Goal: Check status: Check status

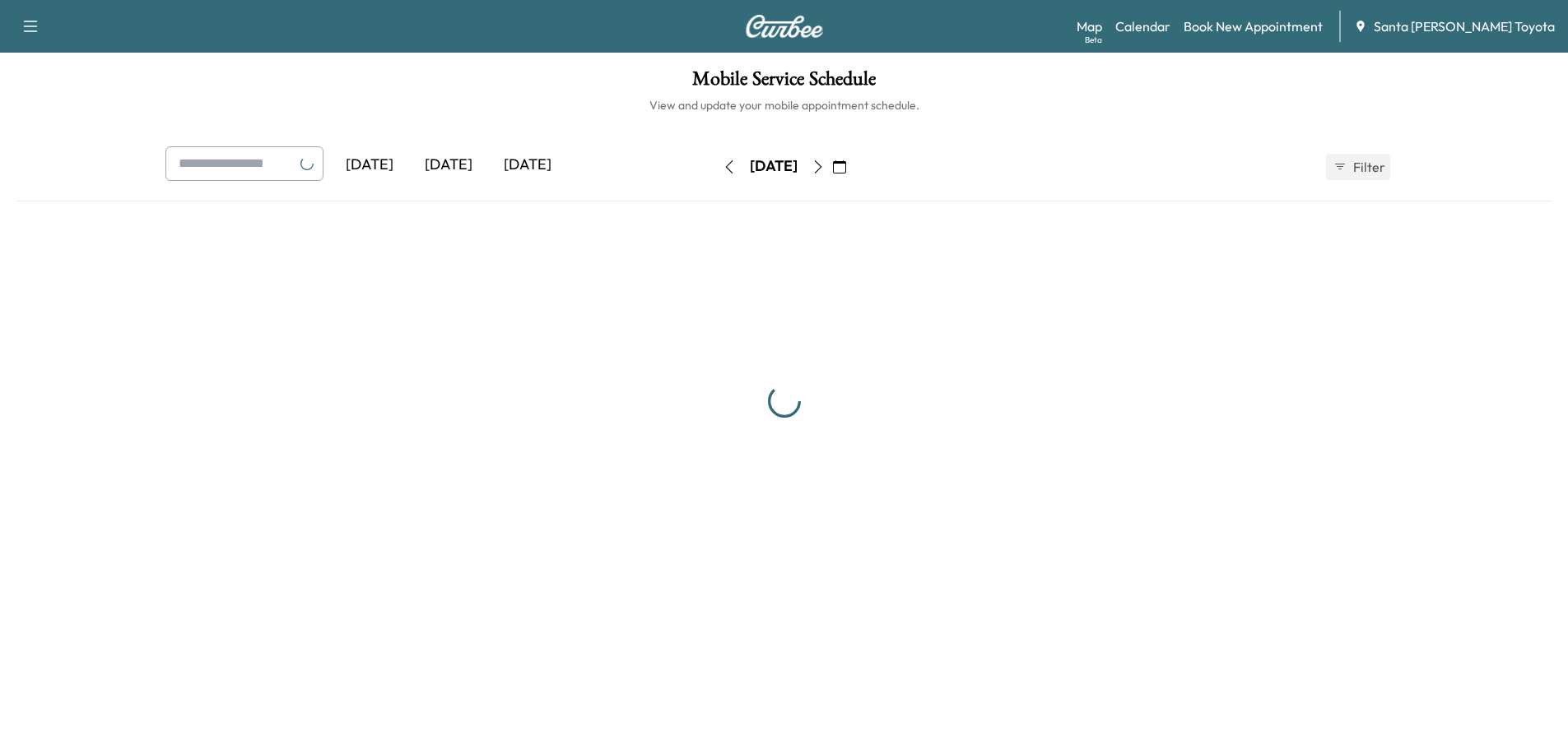
scroll to position [164, 0]
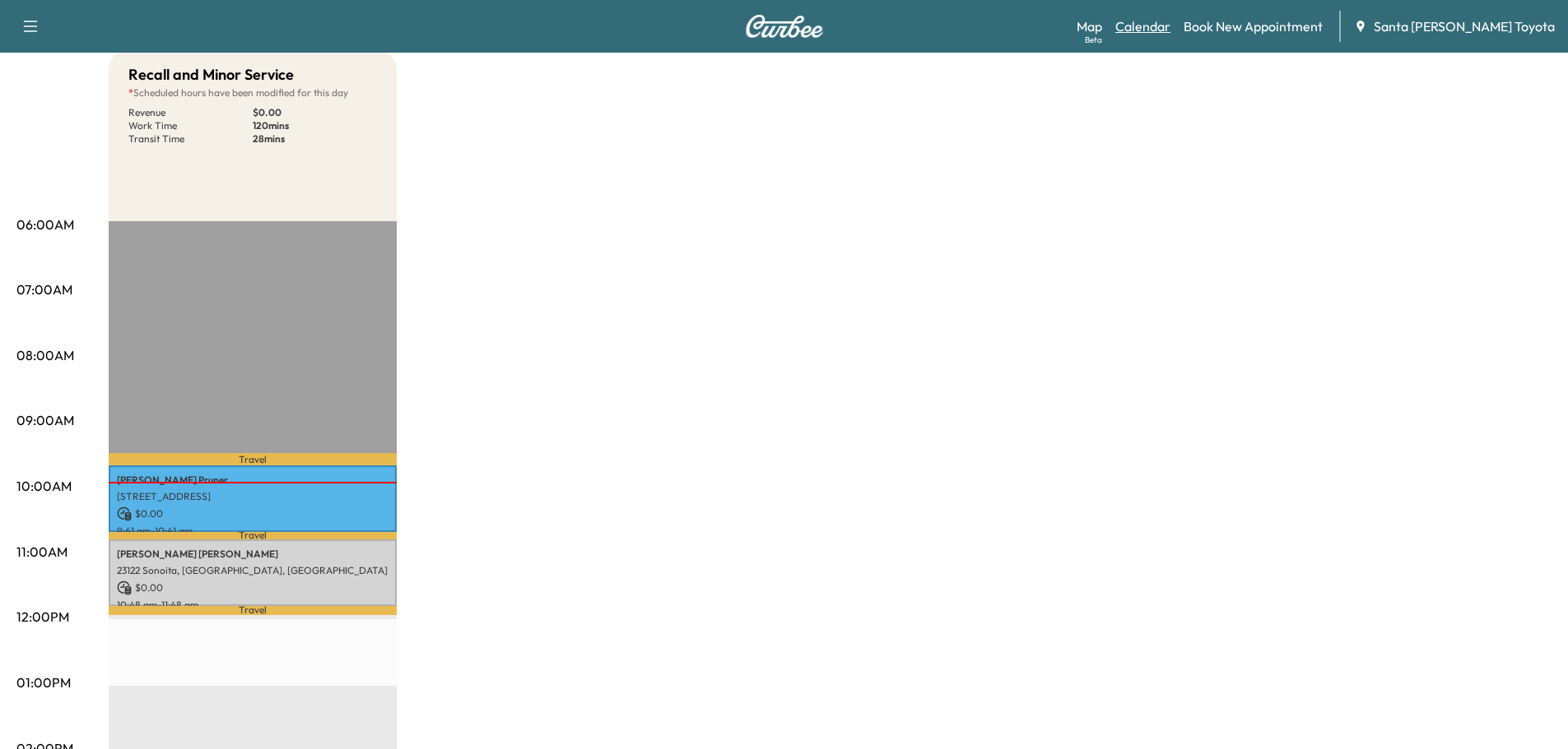
click at [1171, 24] on link "Calendar" at bounding box center [1143, 26] width 55 height 19
click at [1102, 24] on link "Map Beta" at bounding box center [1089, 26] width 25 height 19
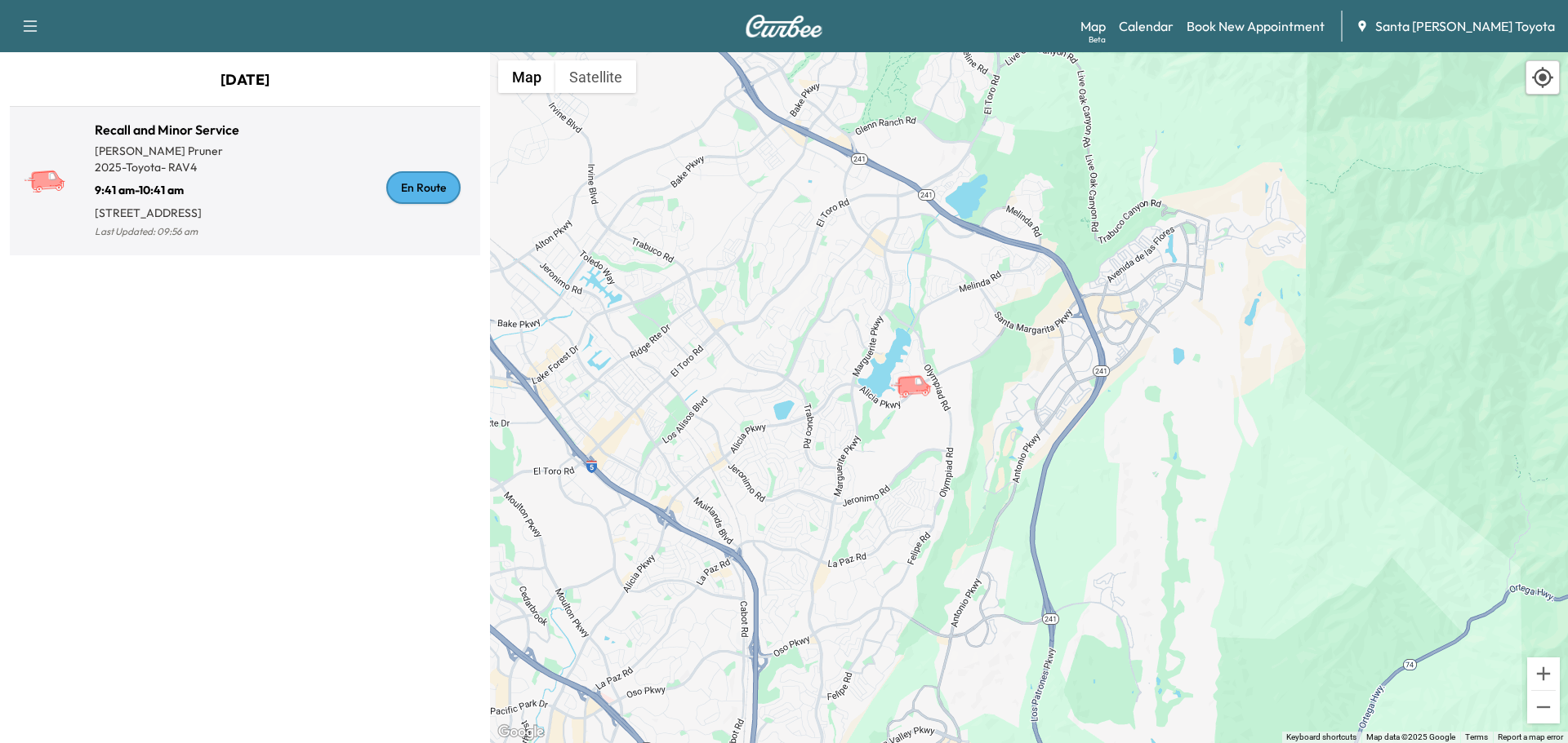
click at [143, 182] on p "9:41 am - 10:41 am" at bounding box center [170, 187] width 151 height 23
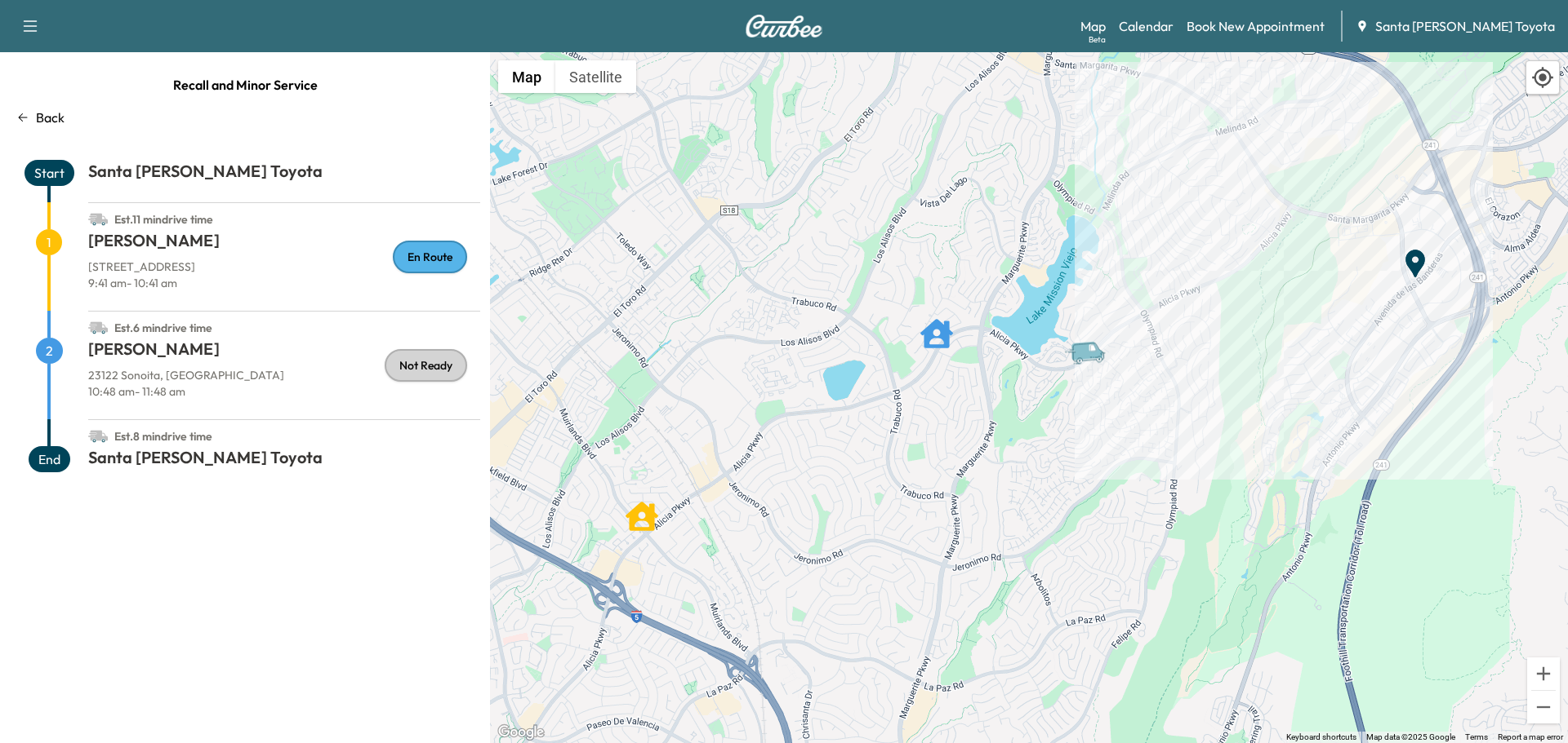
click at [44, 126] on p "Back" at bounding box center [50, 118] width 29 height 19
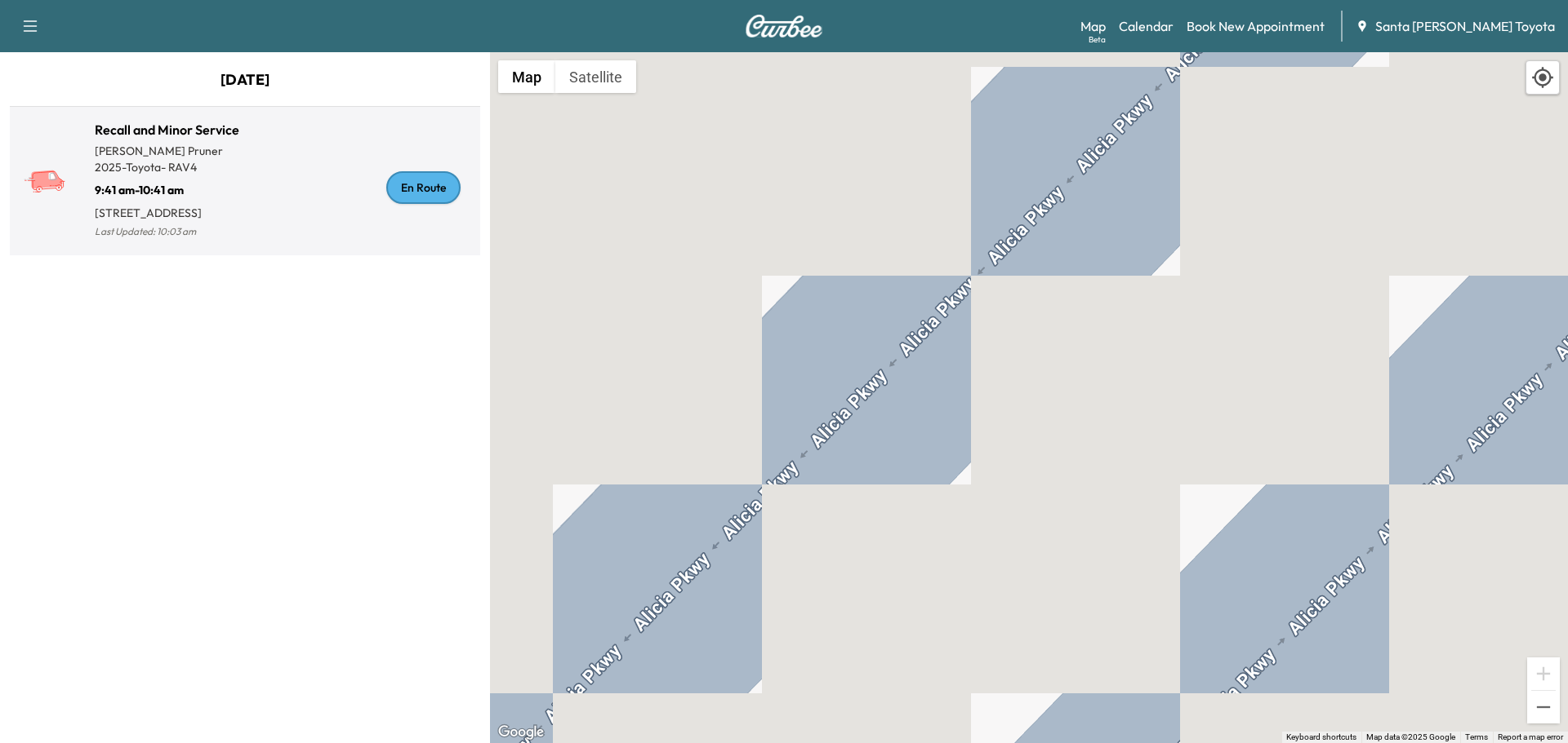
click at [207, 156] on p "[PERSON_NAME]" at bounding box center [170, 151] width 151 height 16
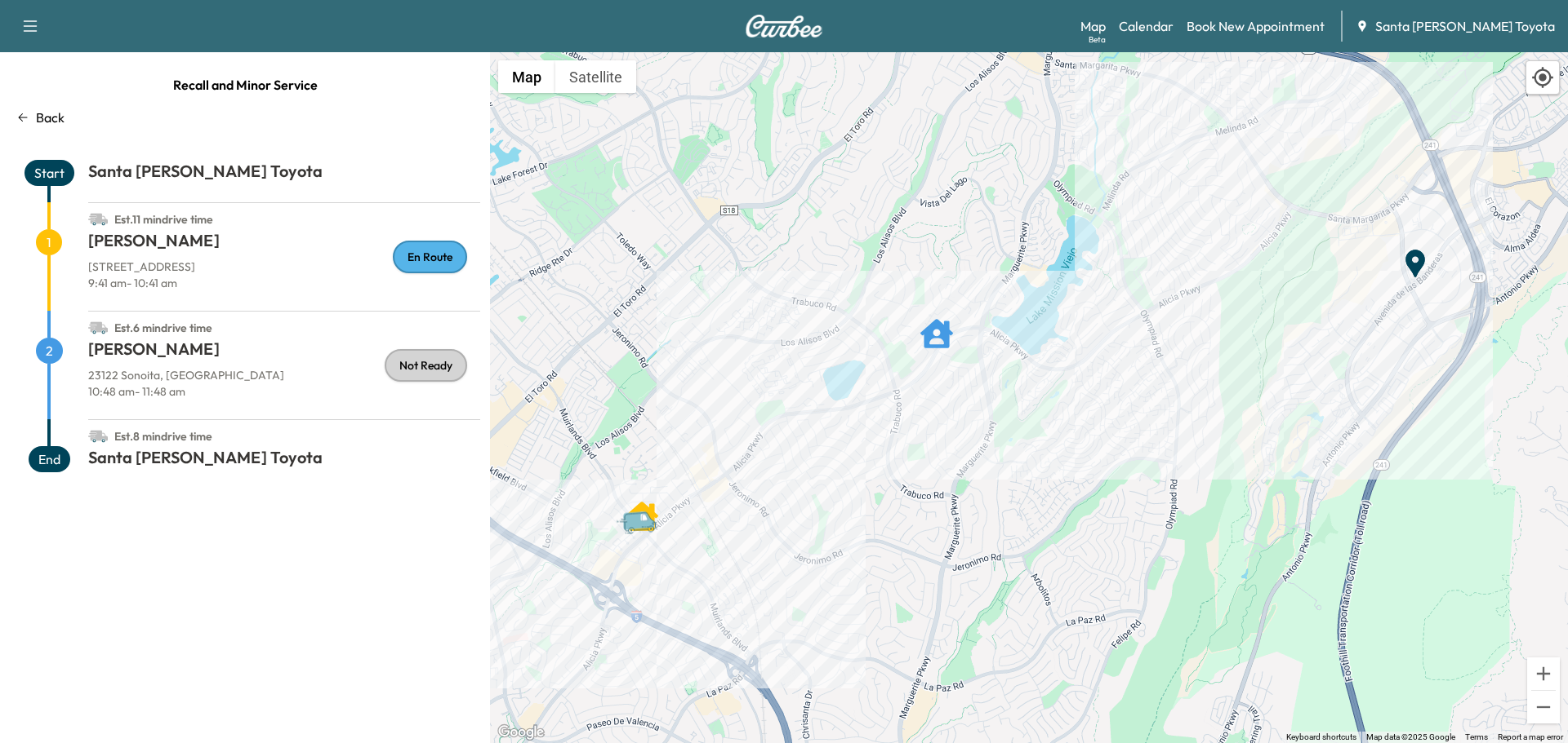
click at [45, 120] on p "Back" at bounding box center [50, 118] width 29 height 19
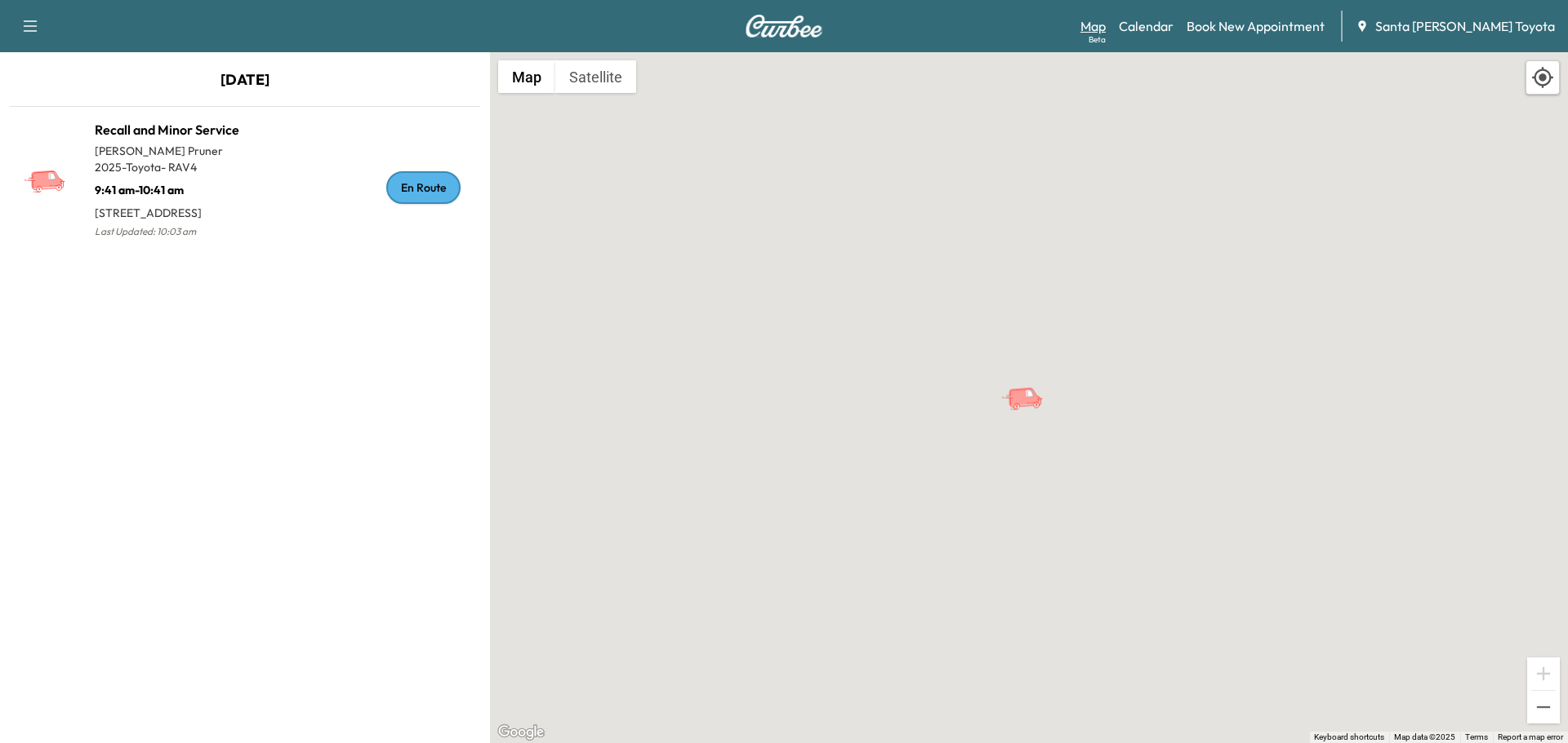
click at [1106, 29] on link "Map Beta" at bounding box center [1093, 26] width 25 height 19
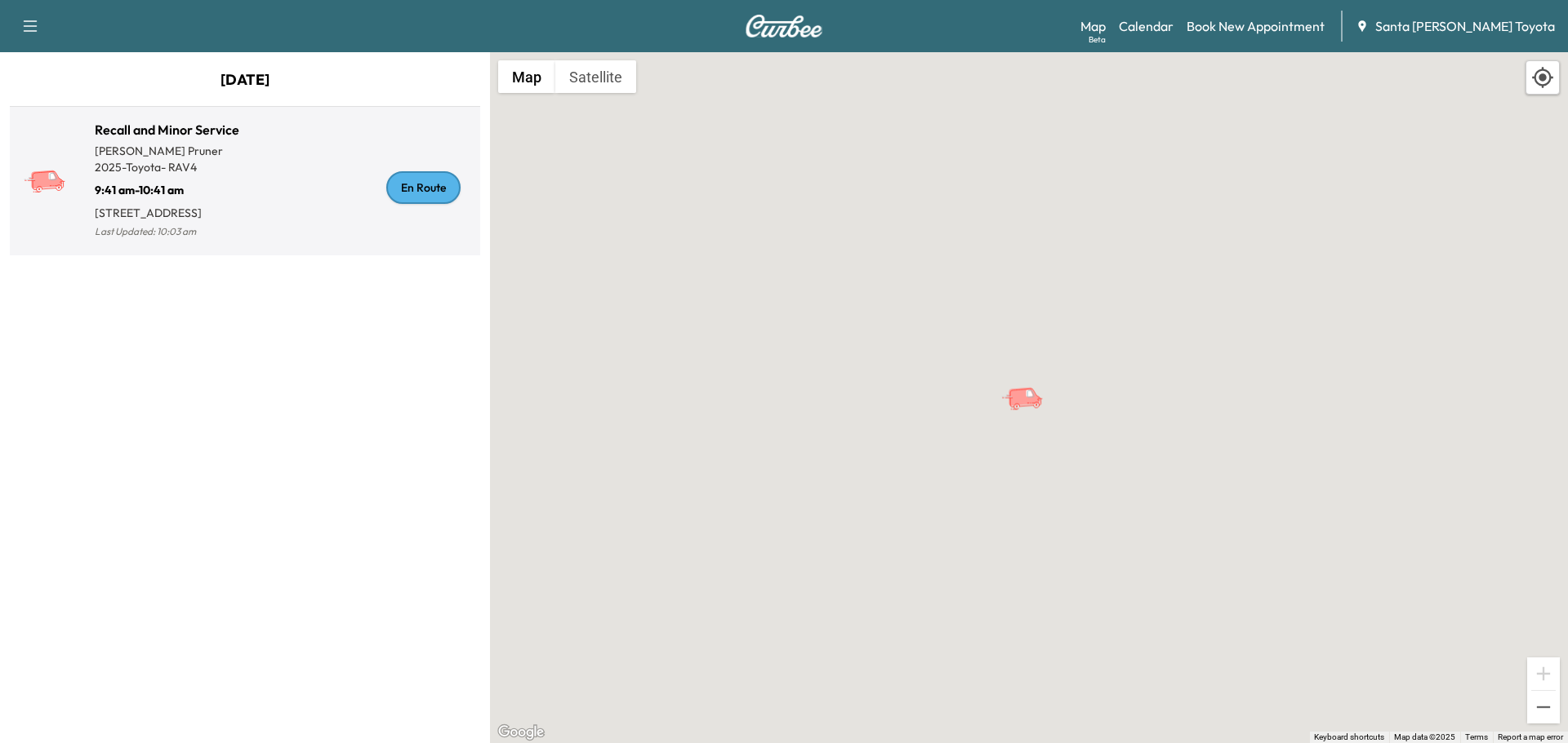
click at [272, 194] on div "En Route" at bounding box center [359, 187] width 229 height 109
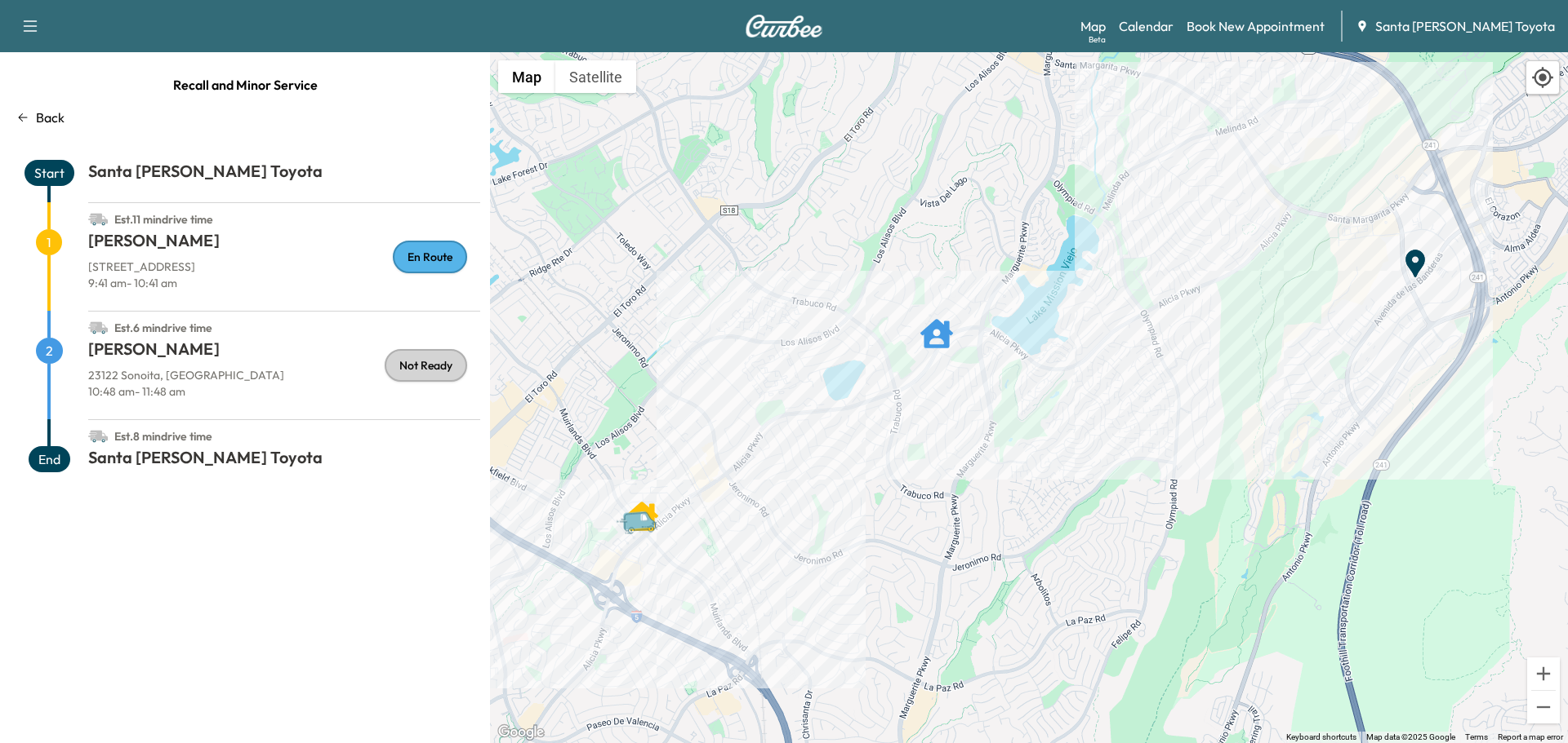
click at [170, 357] on h1 "[PERSON_NAME]" at bounding box center [284, 352] width 392 height 29
click at [1173, 28] on link "Calendar" at bounding box center [1146, 26] width 55 height 19
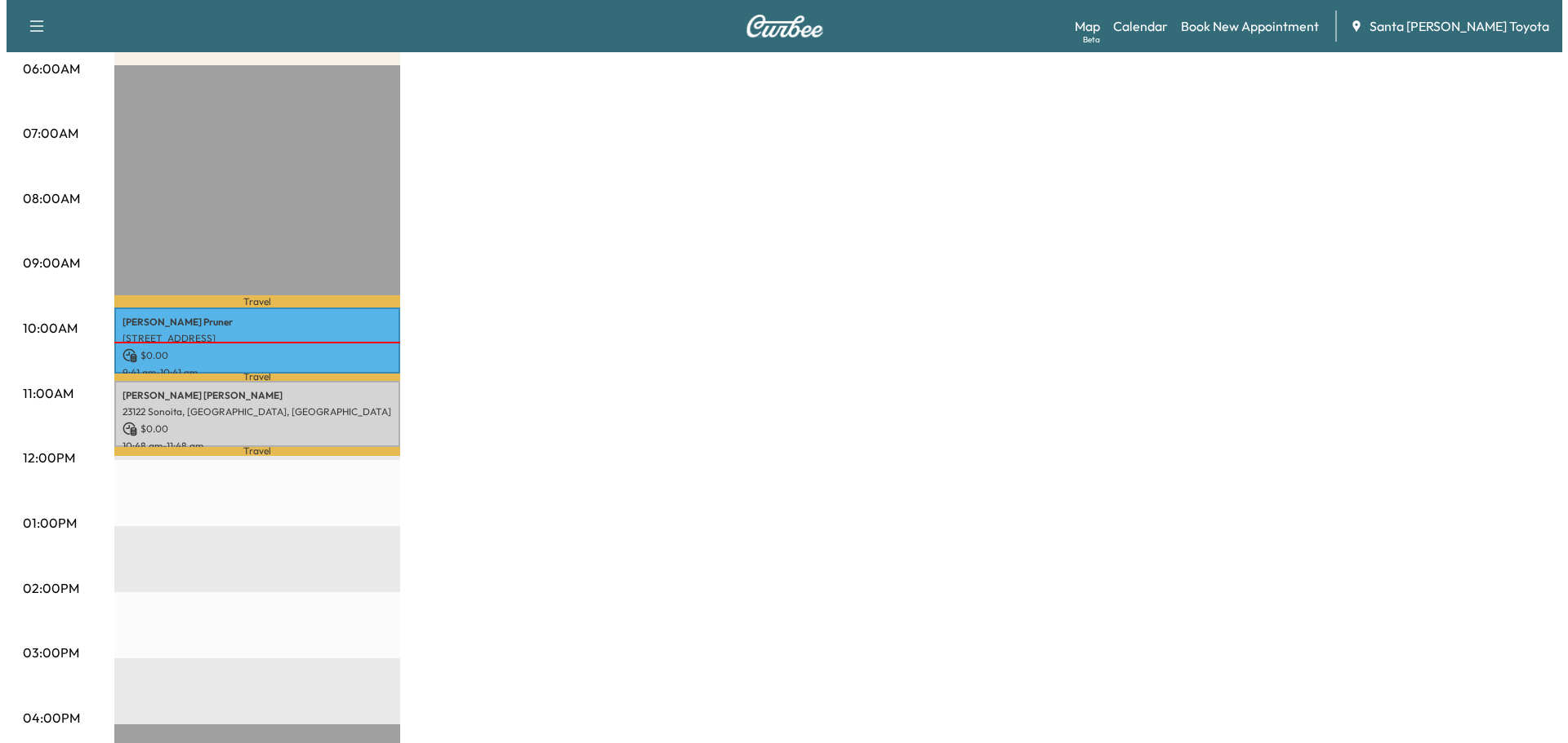
scroll to position [326, 0]
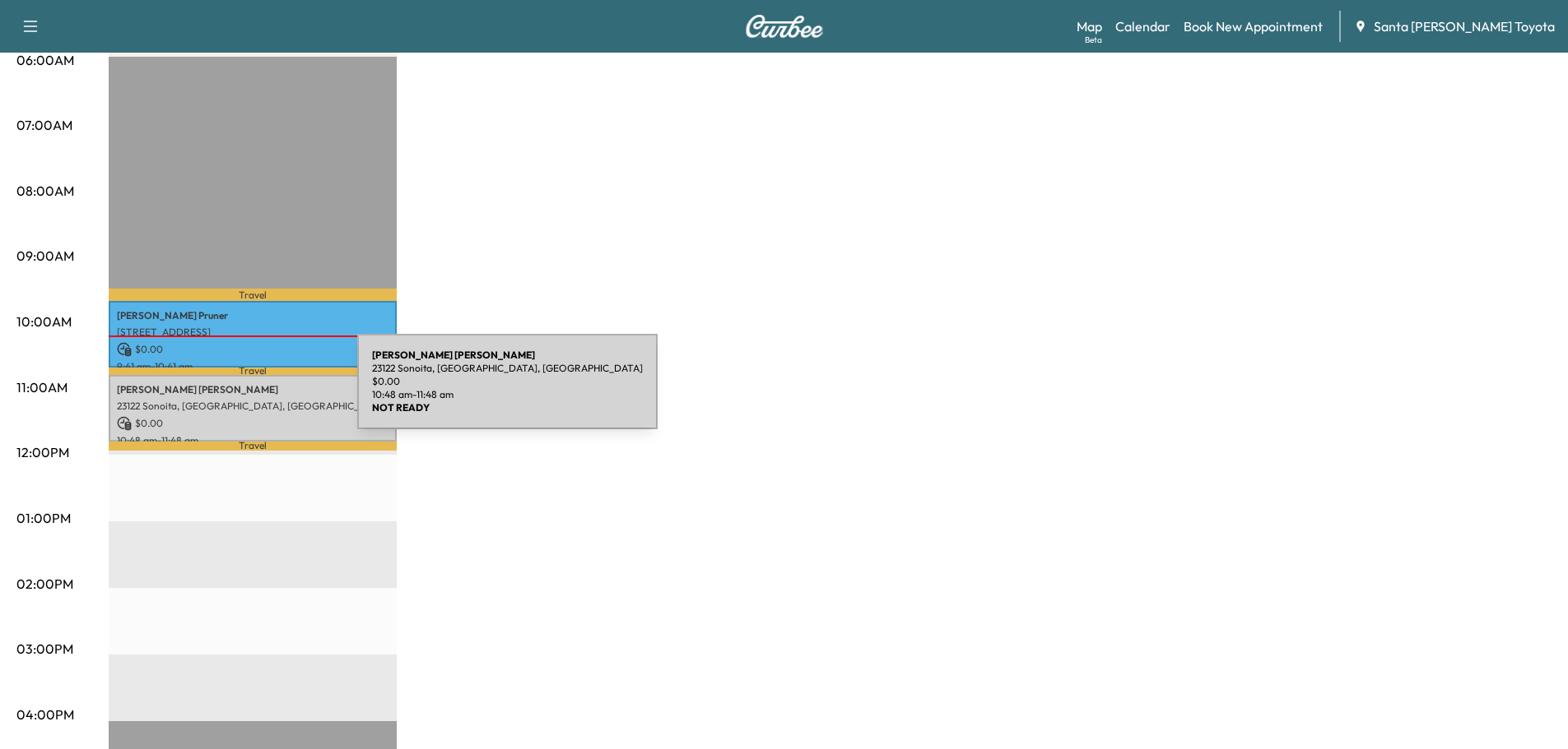
click at [234, 392] on p "[PERSON_NAME]" at bounding box center [252, 390] width 272 height 14
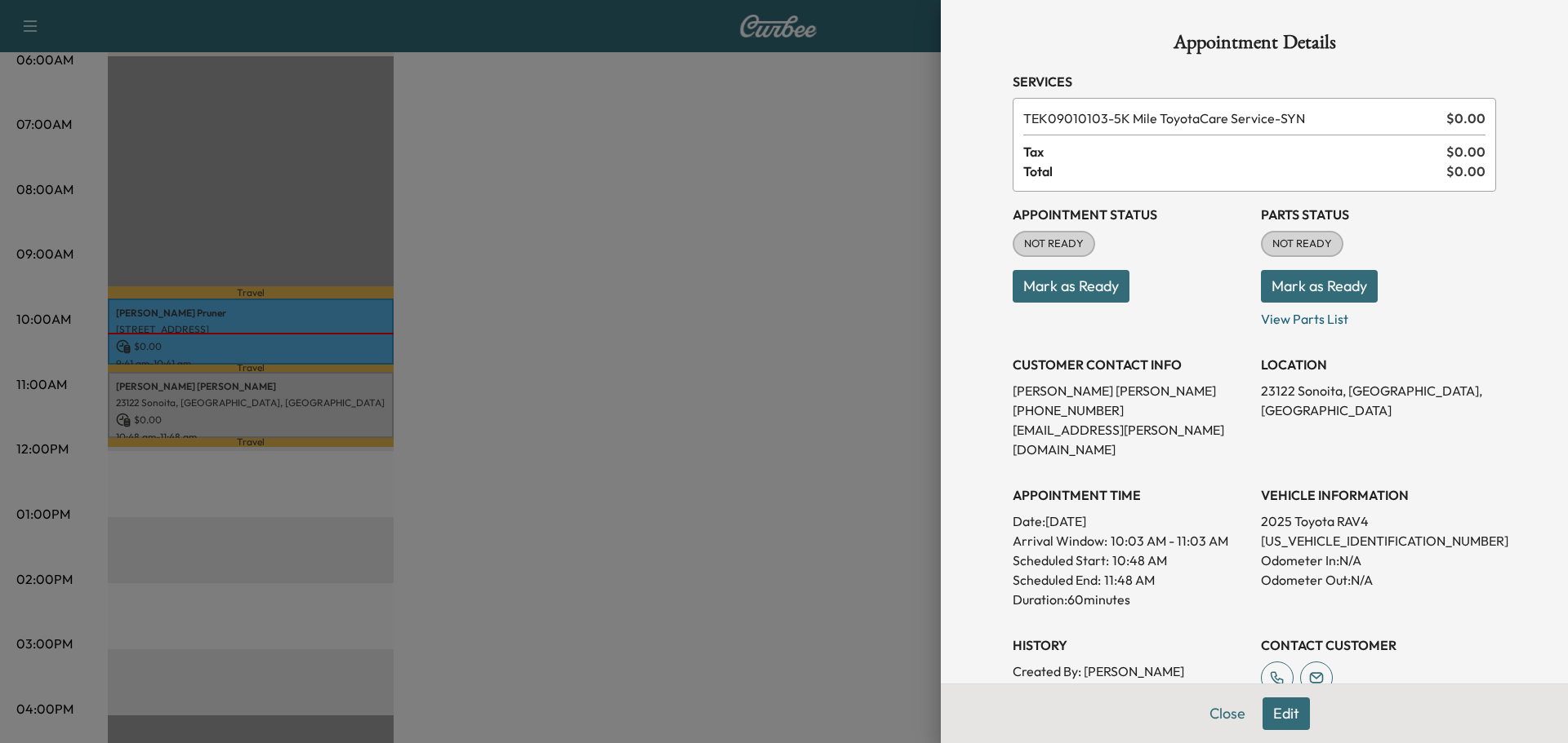
click at [1289, 288] on button "Mark as Ready" at bounding box center [1319, 287] width 117 height 33
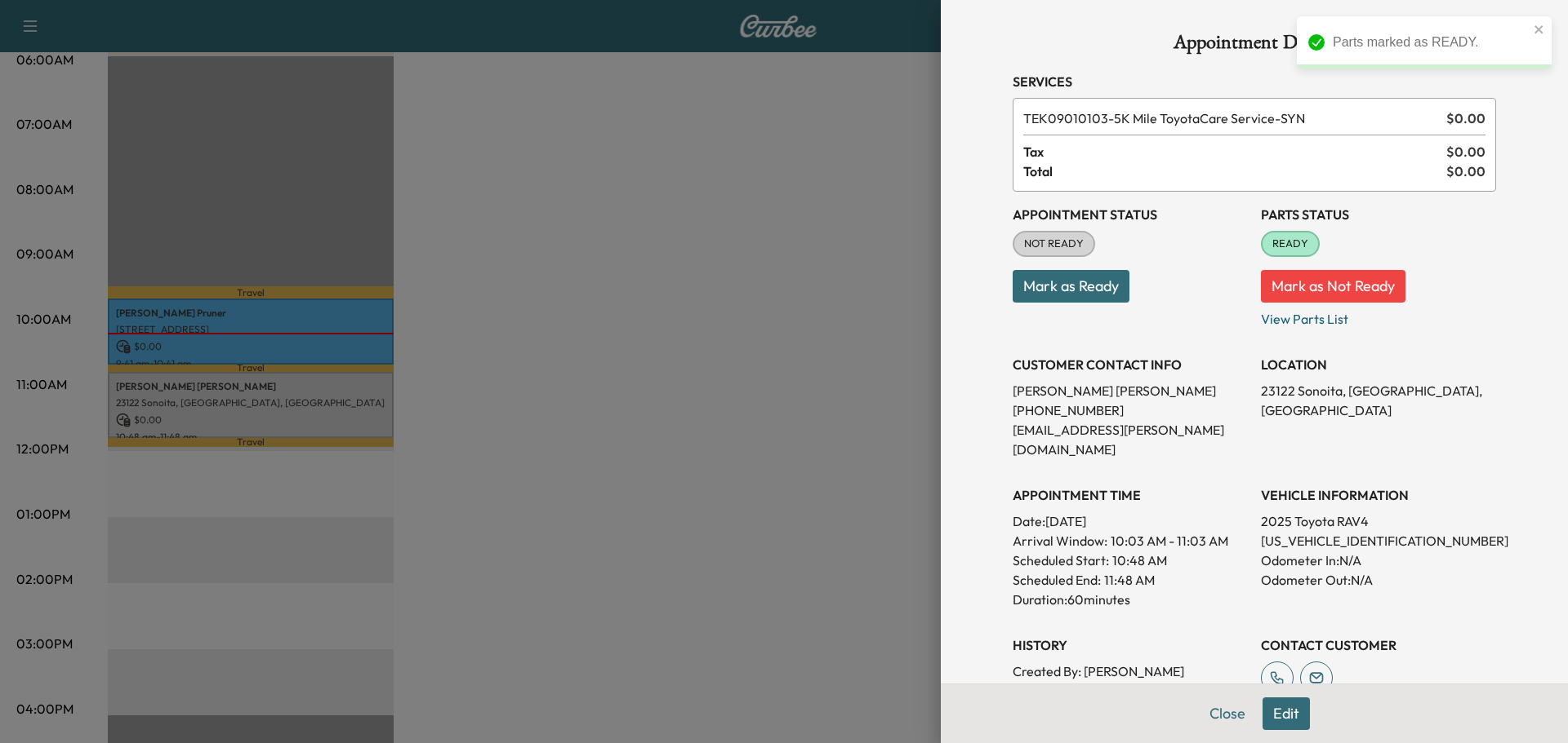
click at [1082, 288] on button "Mark as Ready" at bounding box center [1071, 287] width 117 height 33
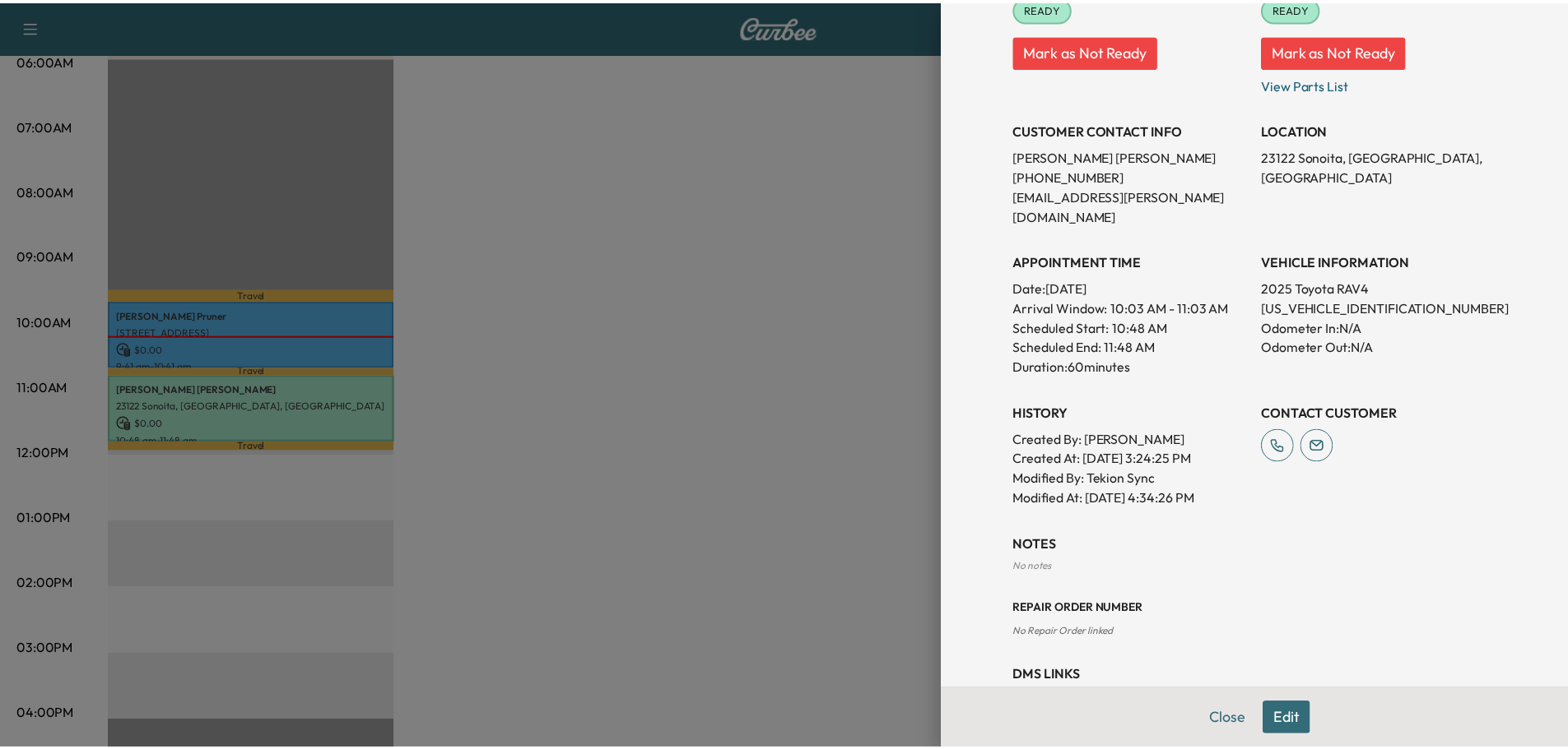
scroll to position [277, 0]
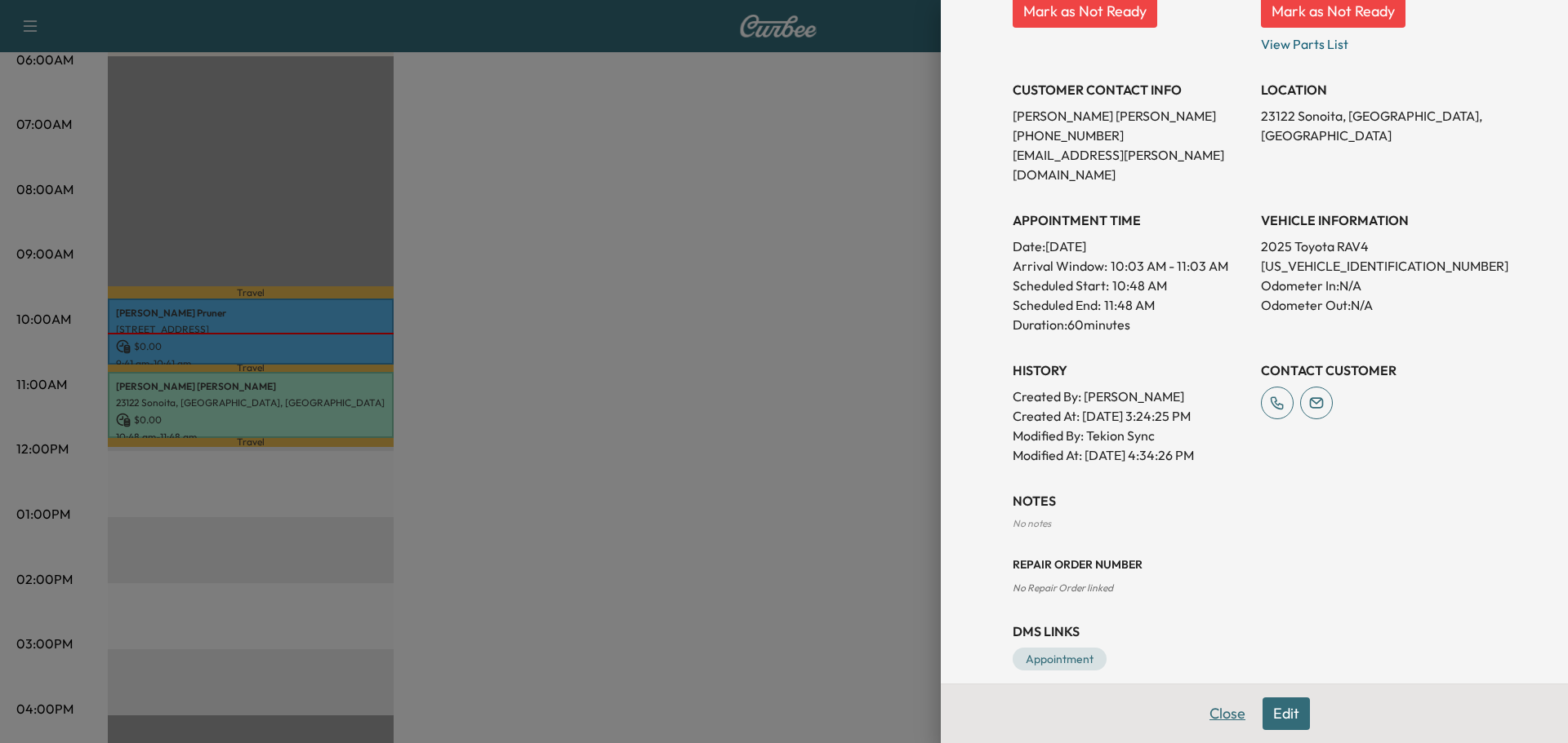
click at [1220, 715] on button "Close" at bounding box center [1227, 714] width 57 height 33
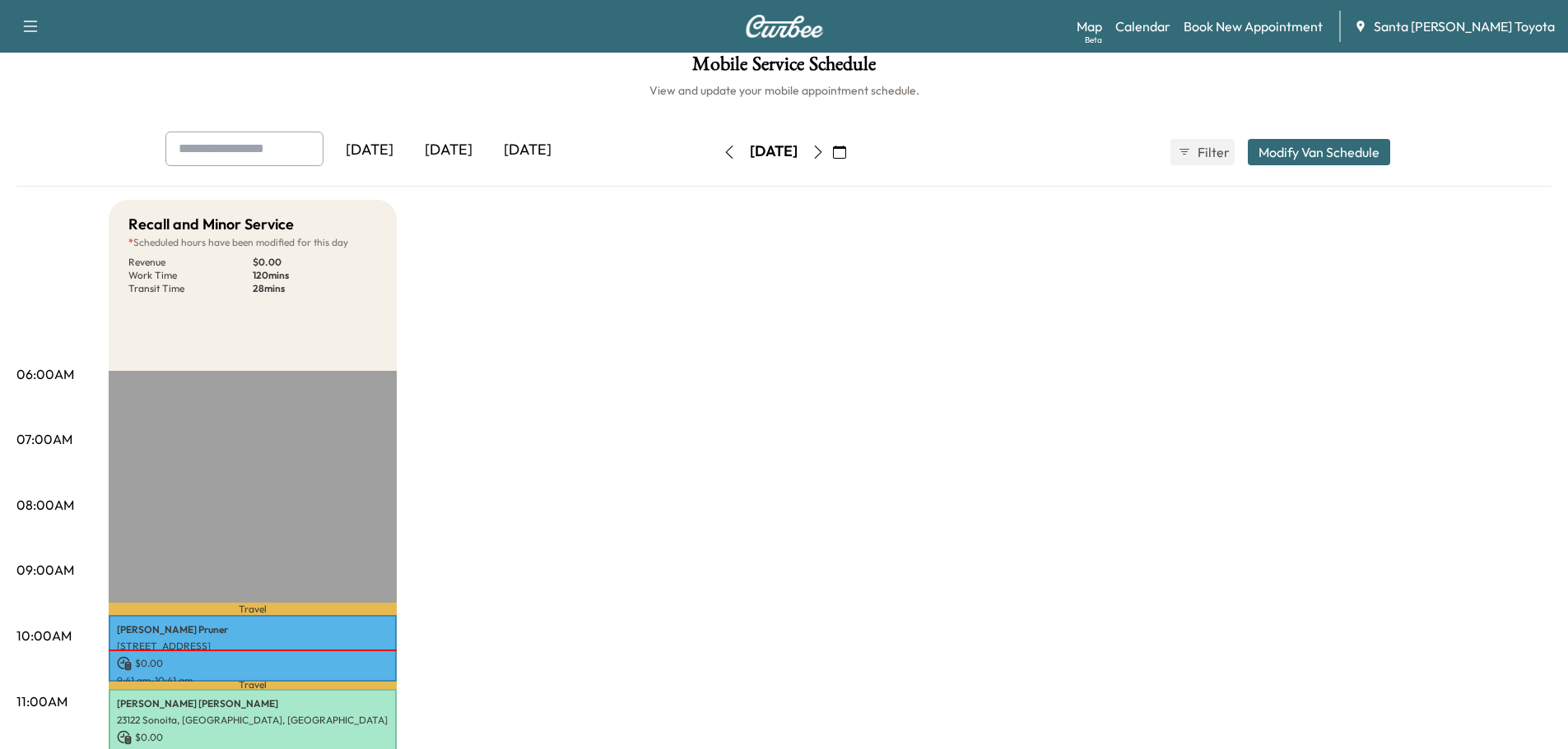
scroll to position [0, 0]
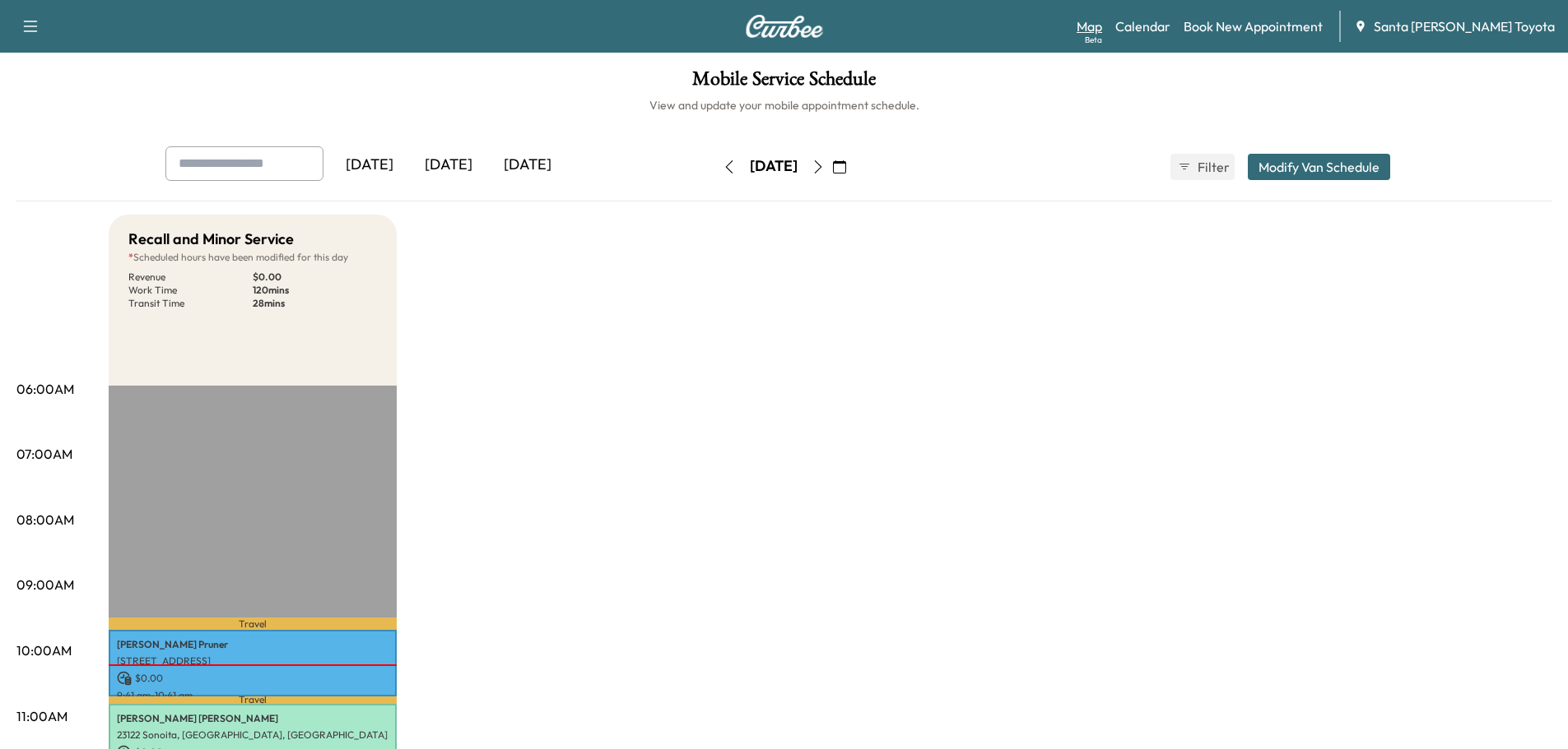
click at [1102, 20] on link "Map Beta" at bounding box center [1089, 26] width 25 height 19
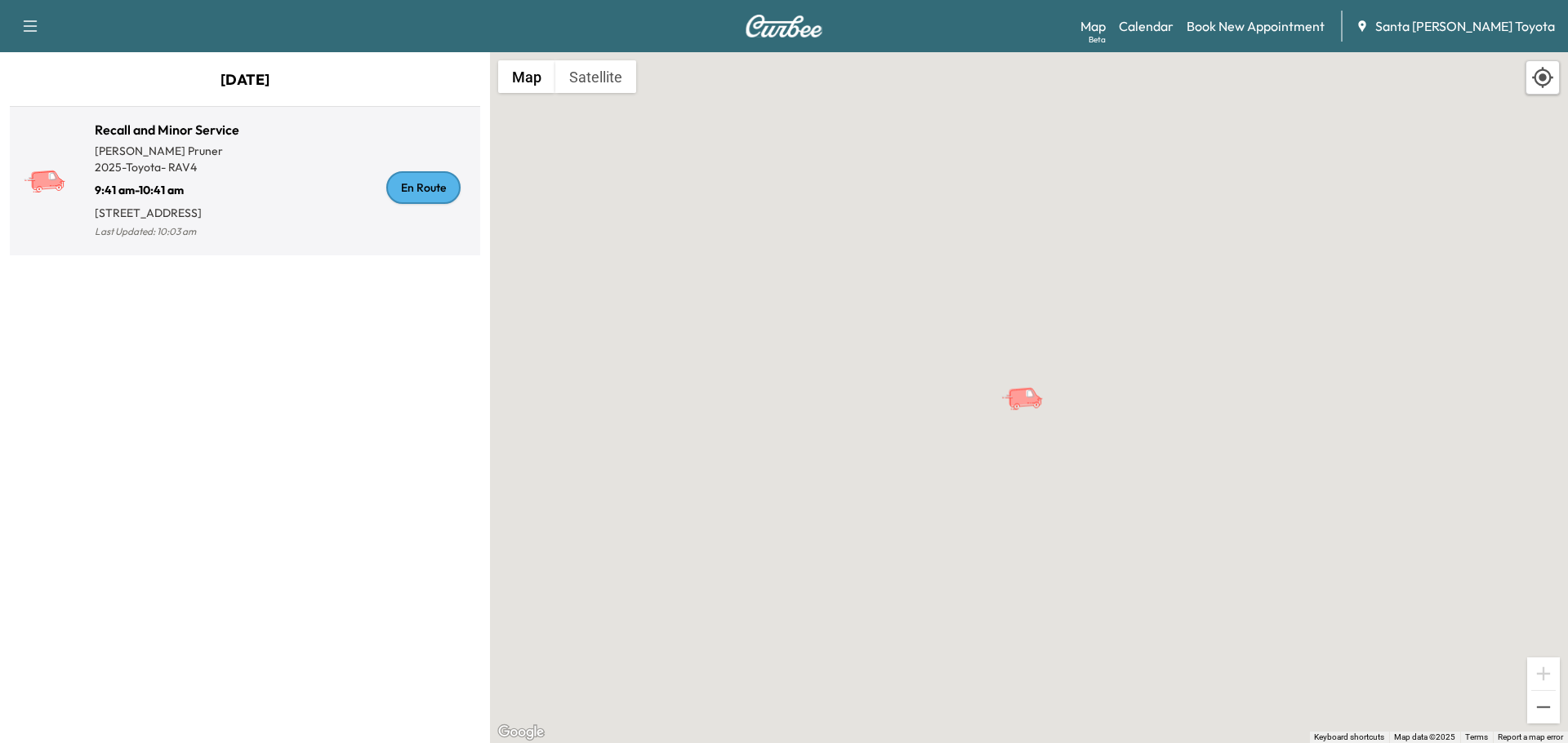
click at [233, 172] on p "2025 - Toyota - RAV4" at bounding box center [170, 167] width 151 height 16
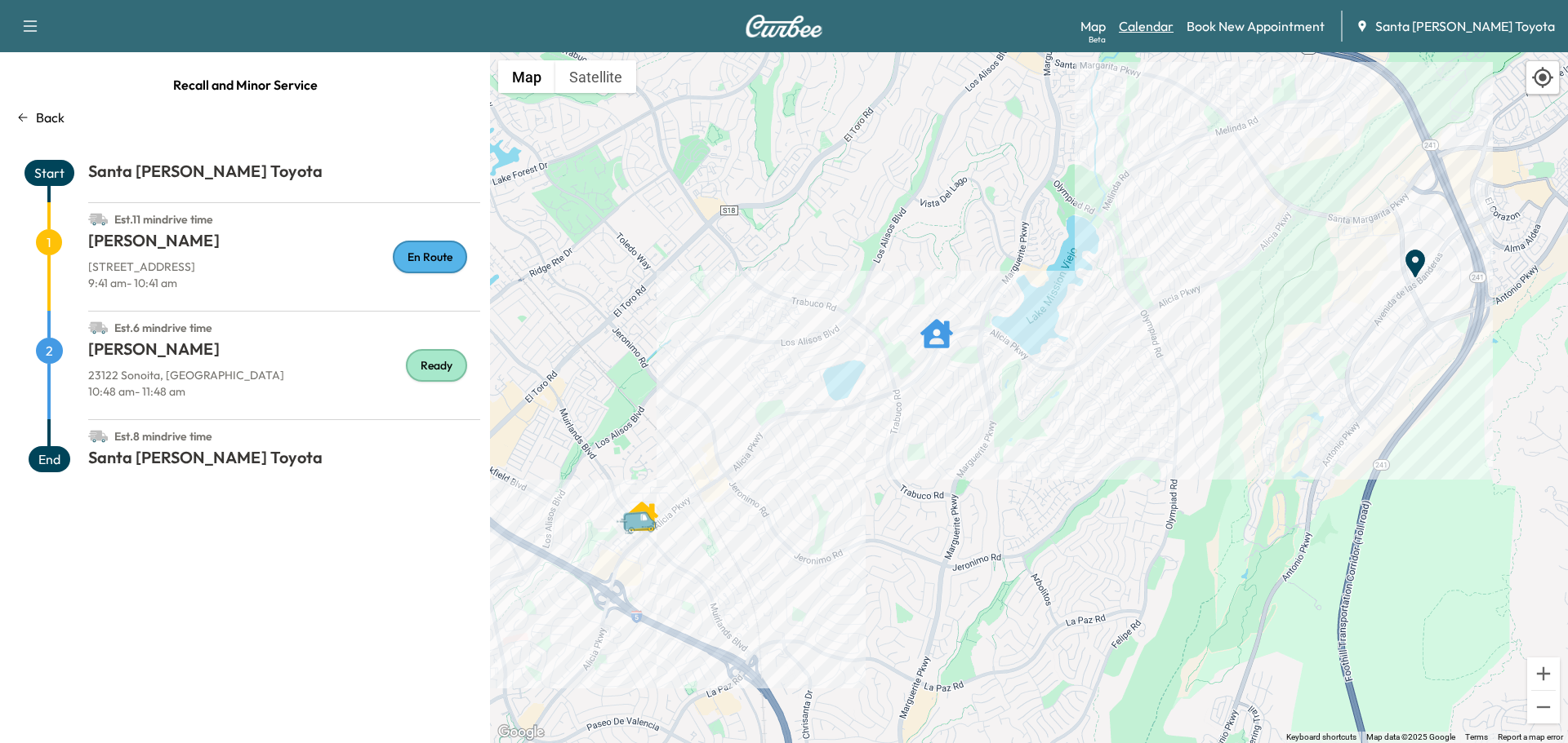
click at [1173, 34] on link "Calendar" at bounding box center [1146, 26] width 55 height 19
